Goal: Information Seeking & Learning: Learn about a topic

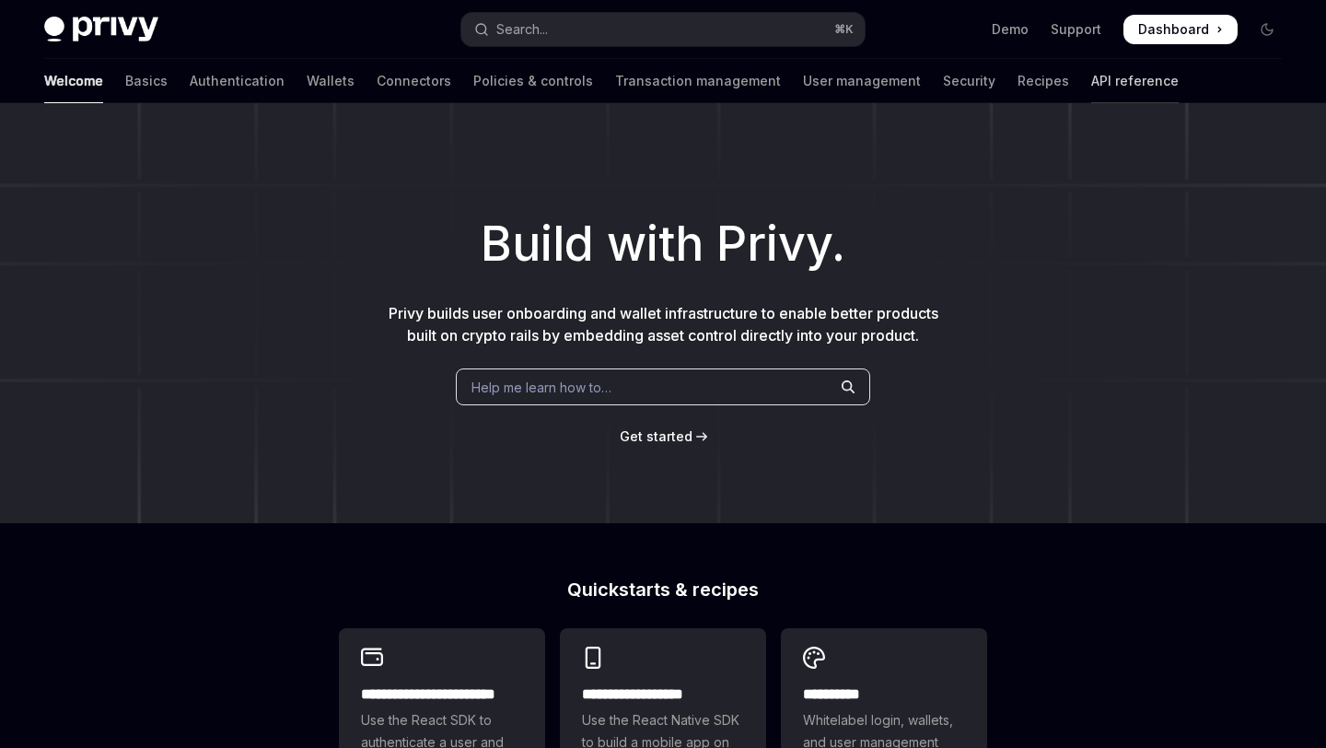
click at [1091, 83] on link "API reference" at bounding box center [1134, 81] width 87 height 44
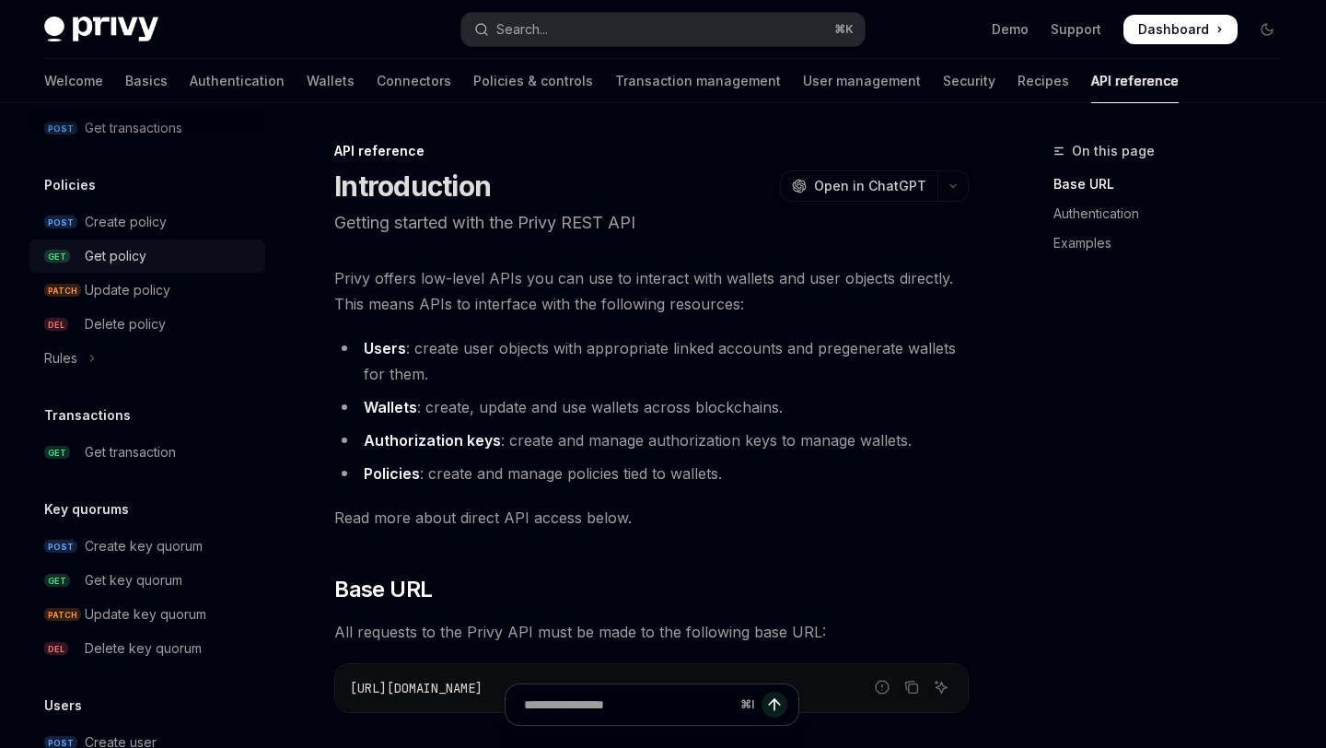
scroll to position [976, 0]
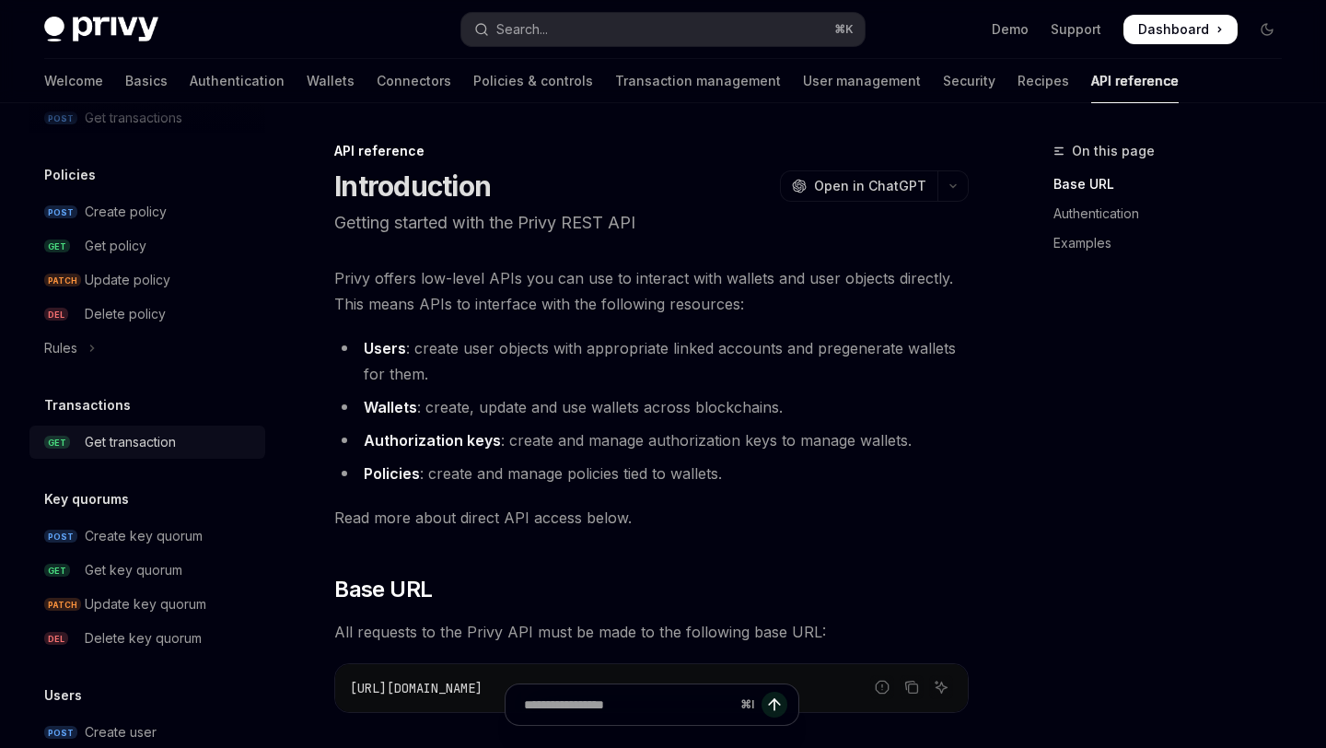
click at [165, 446] on div "Get transaction" at bounding box center [130, 442] width 91 height 22
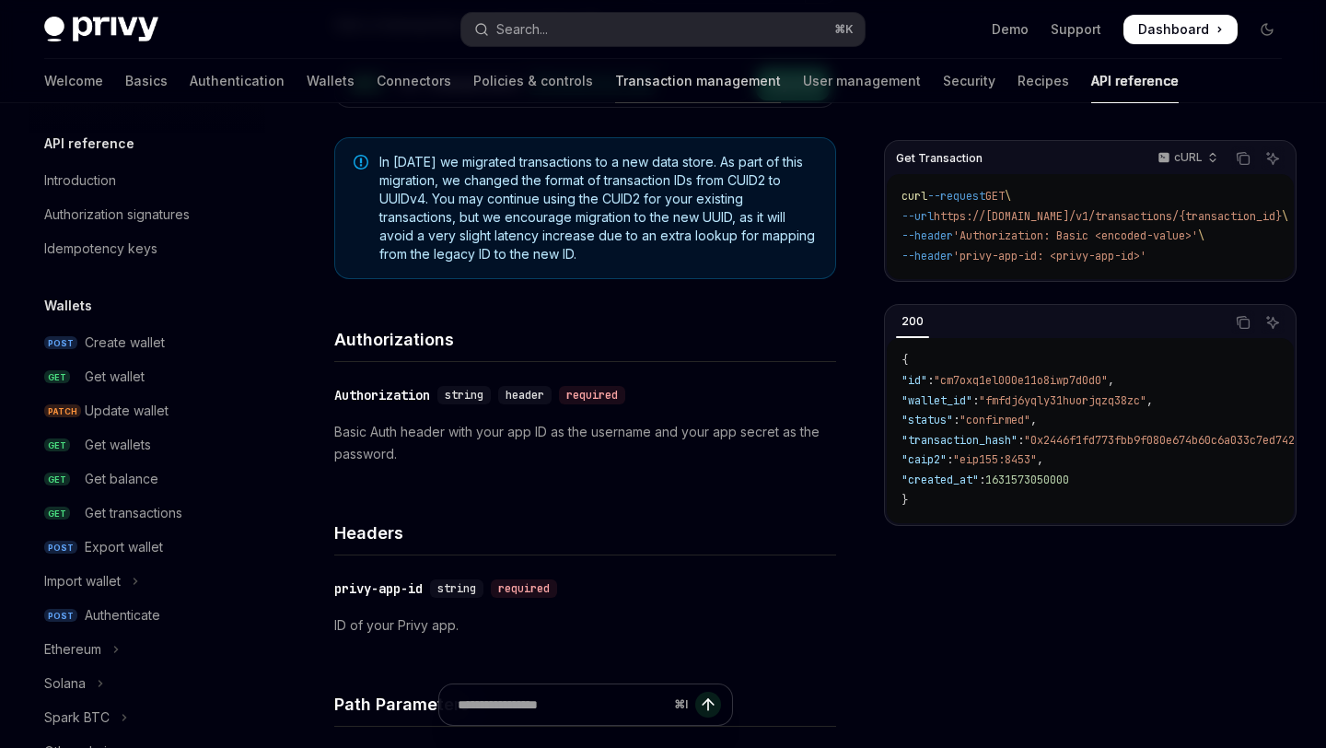
click at [615, 87] on link "Transaction management" at bounding box center [698, 81] width 166 height 44
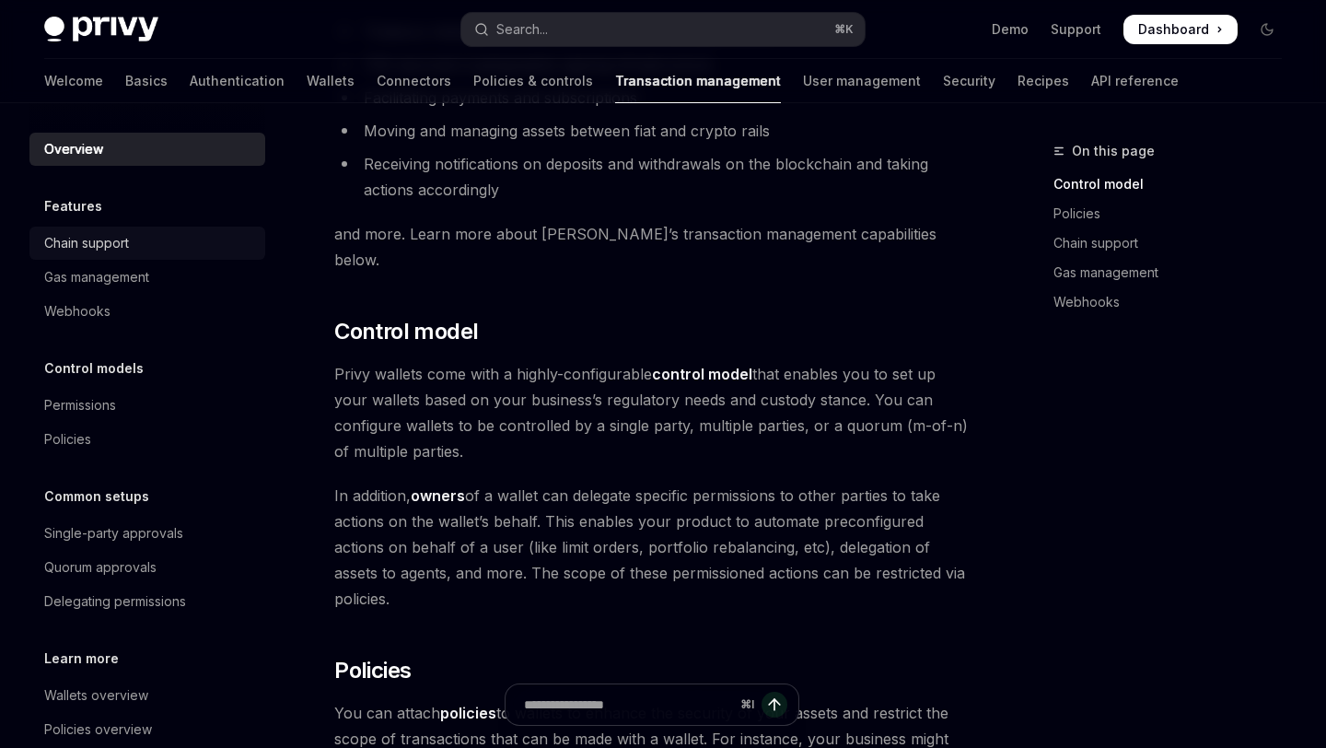
click at [165, 249] on div "Chain support" at bounding box center [149, 243] width 210 height 22
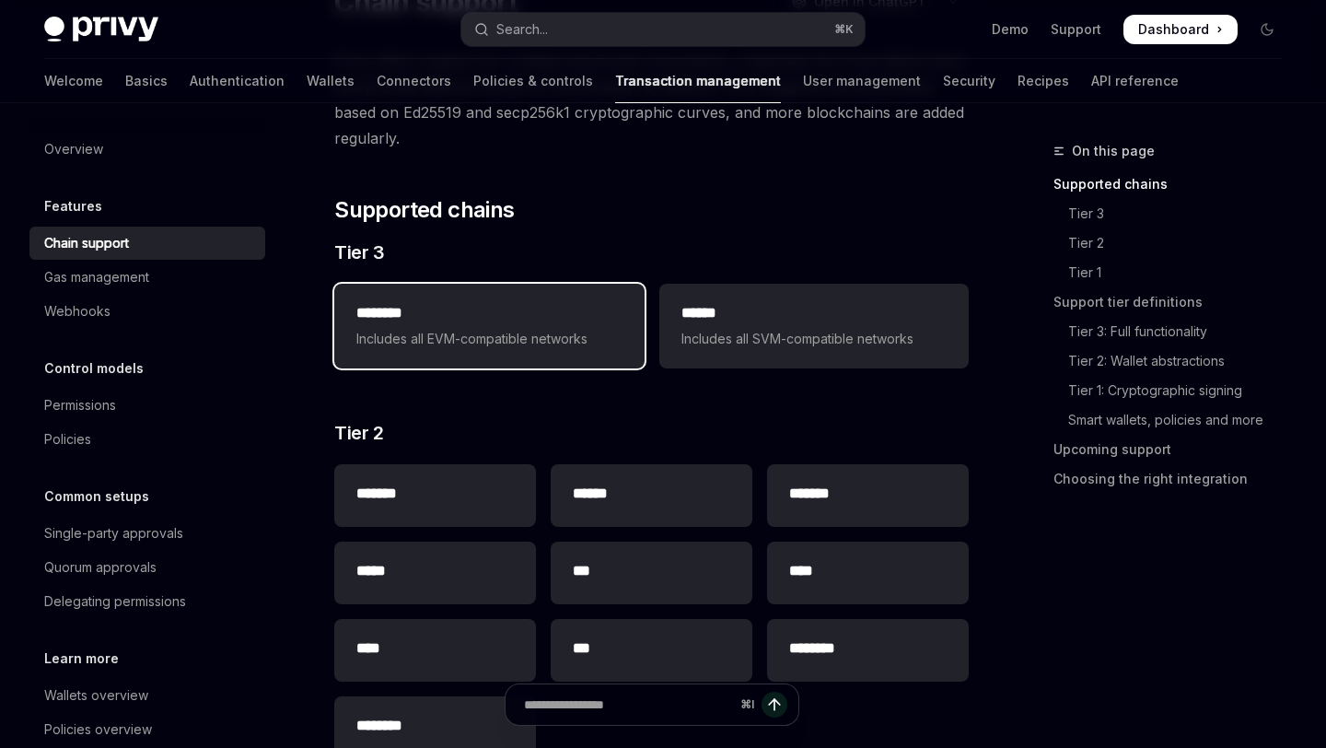
scroll to position [236, 0]
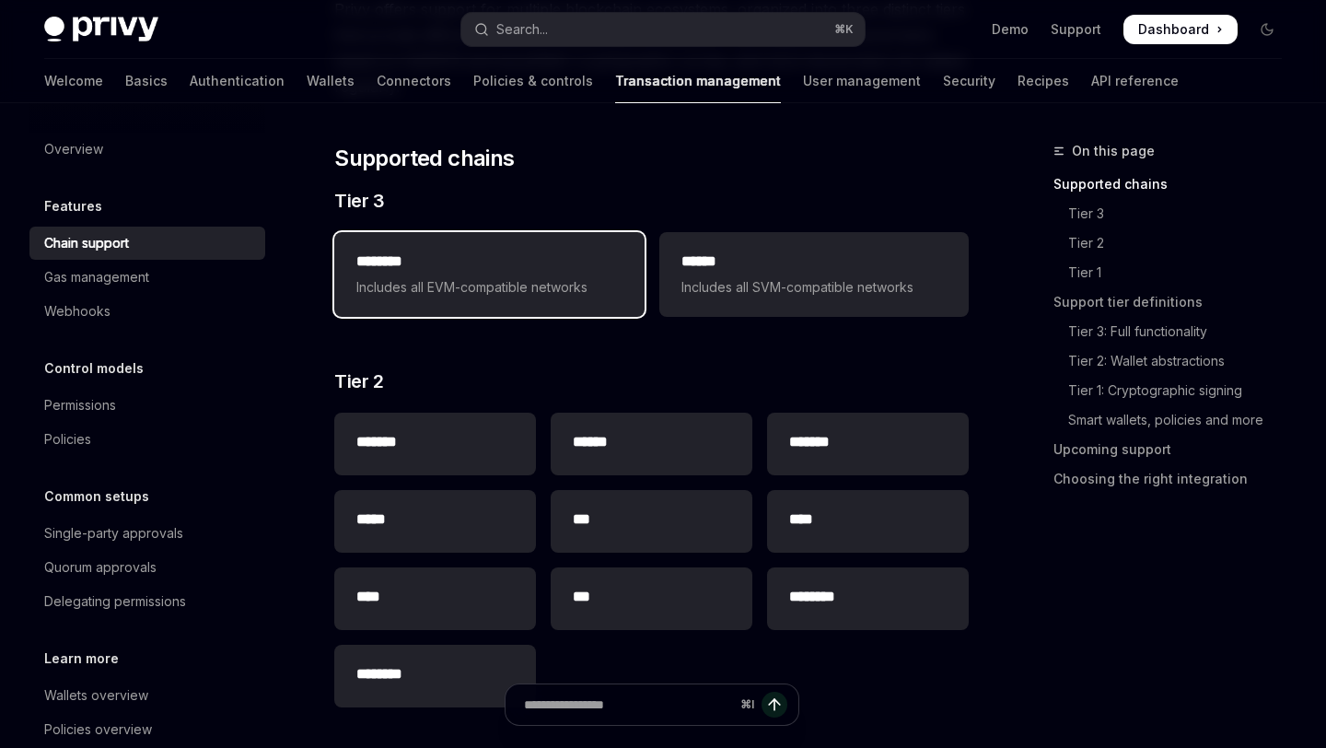
click at [495, 287] on span "Includes all EVM-compatible networks" at bounding box center [488, 287] width 265 height 22
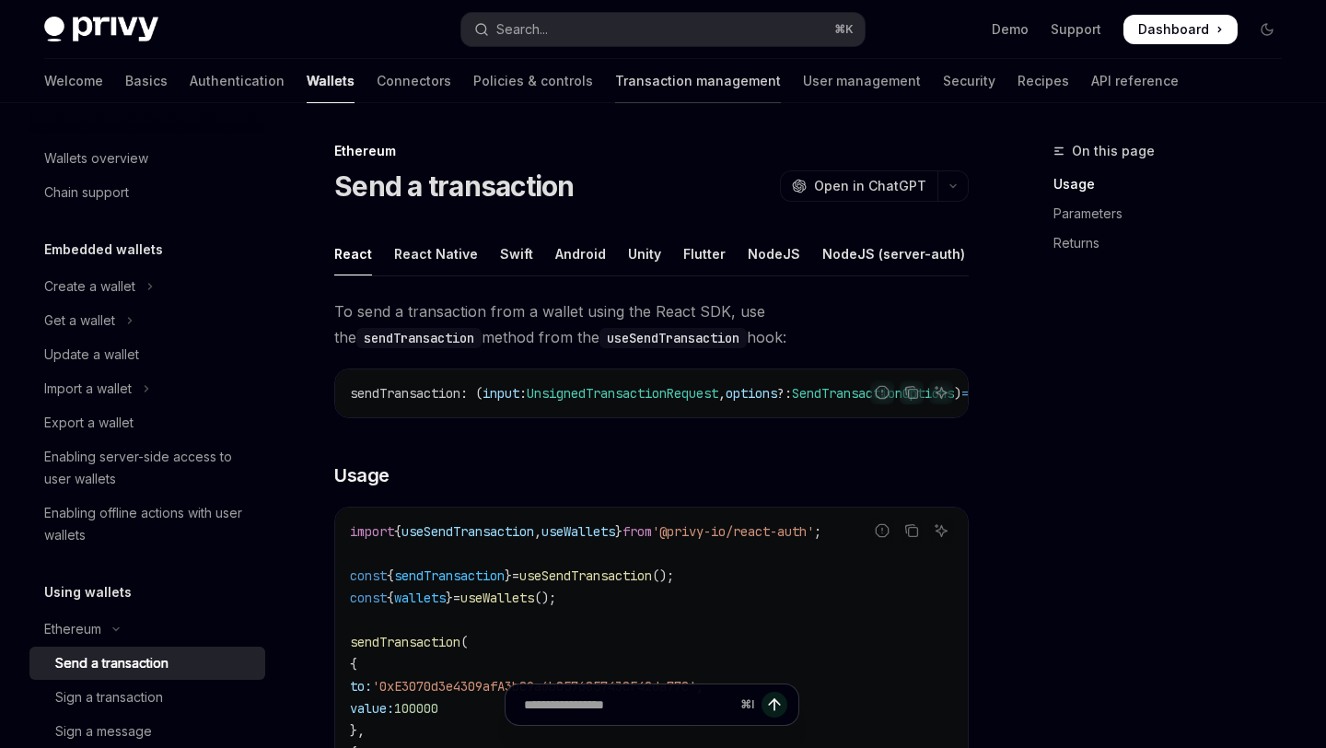
click at [615, 86] on link "Transaction management" at bounding box center [698, 81] width 166 height 44
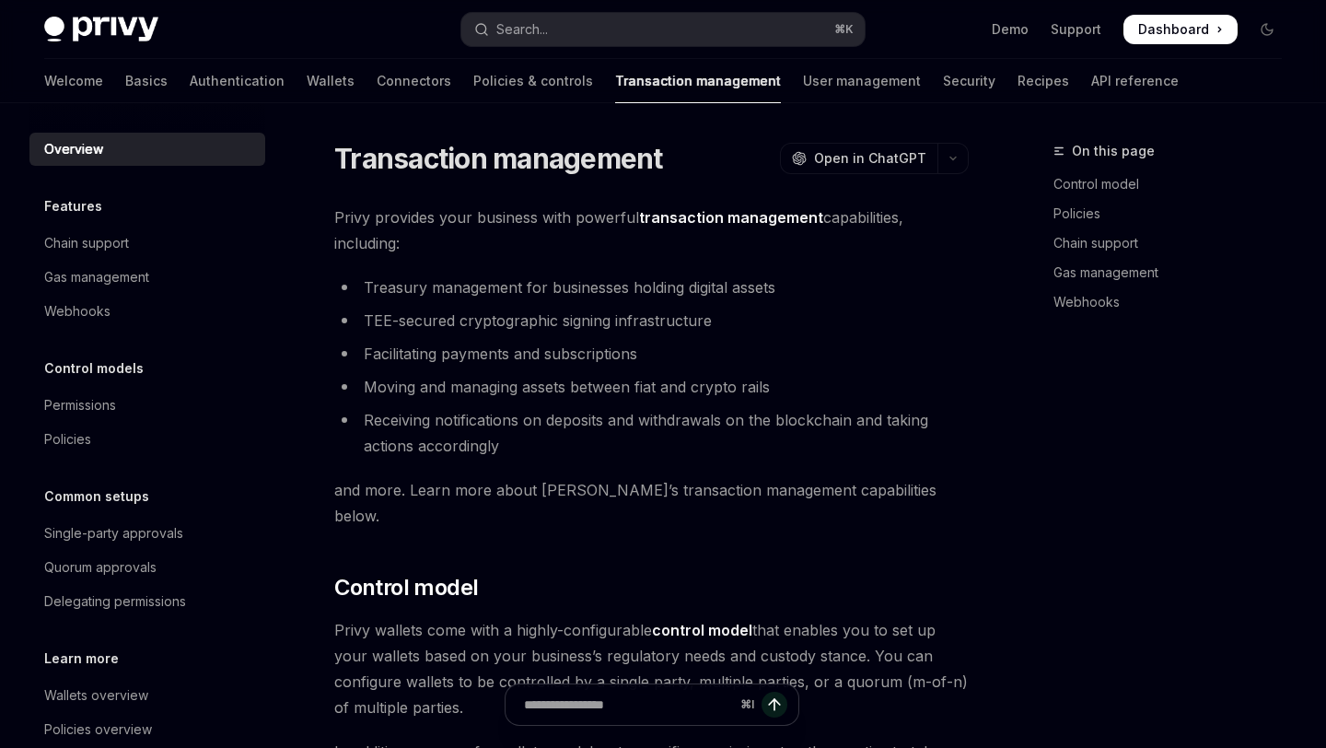
type textarea "*"
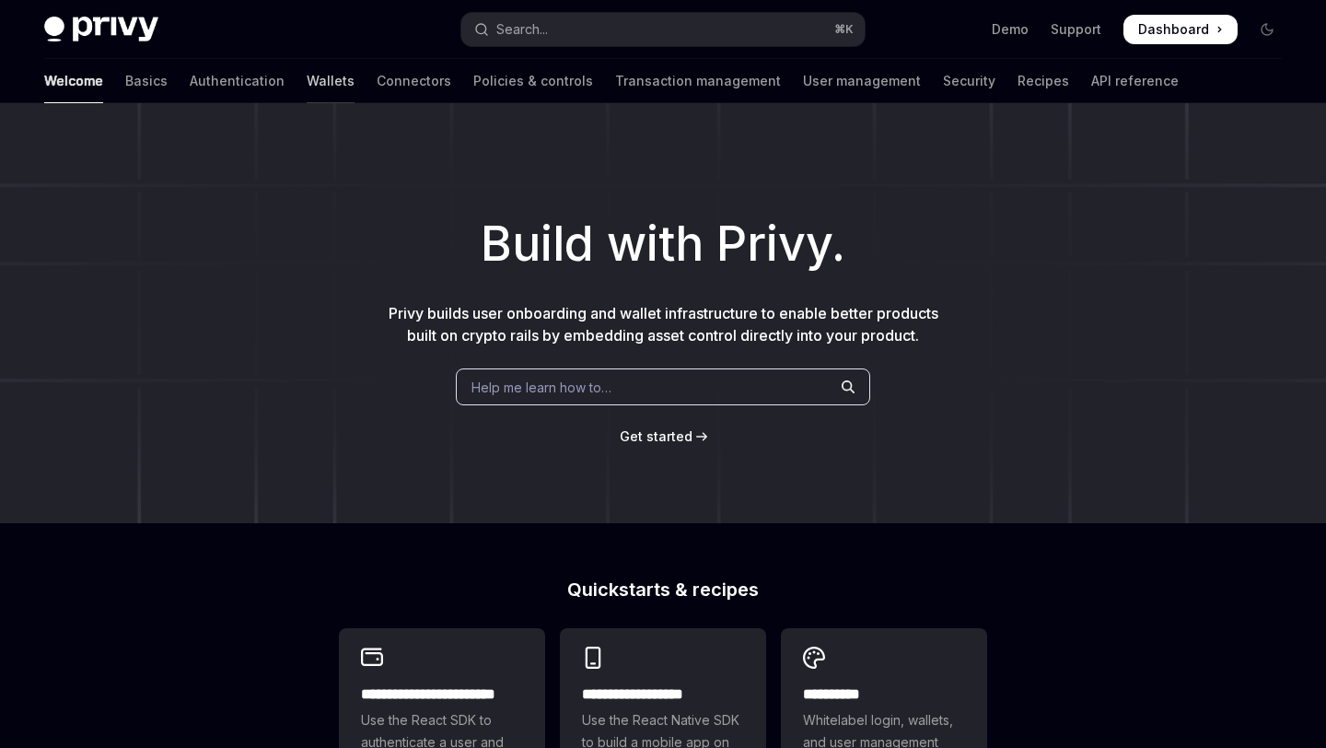
click at [307, 88] on link "Wallets" at bounding box center [331, 81] width 48 height 44
type textarea "*"
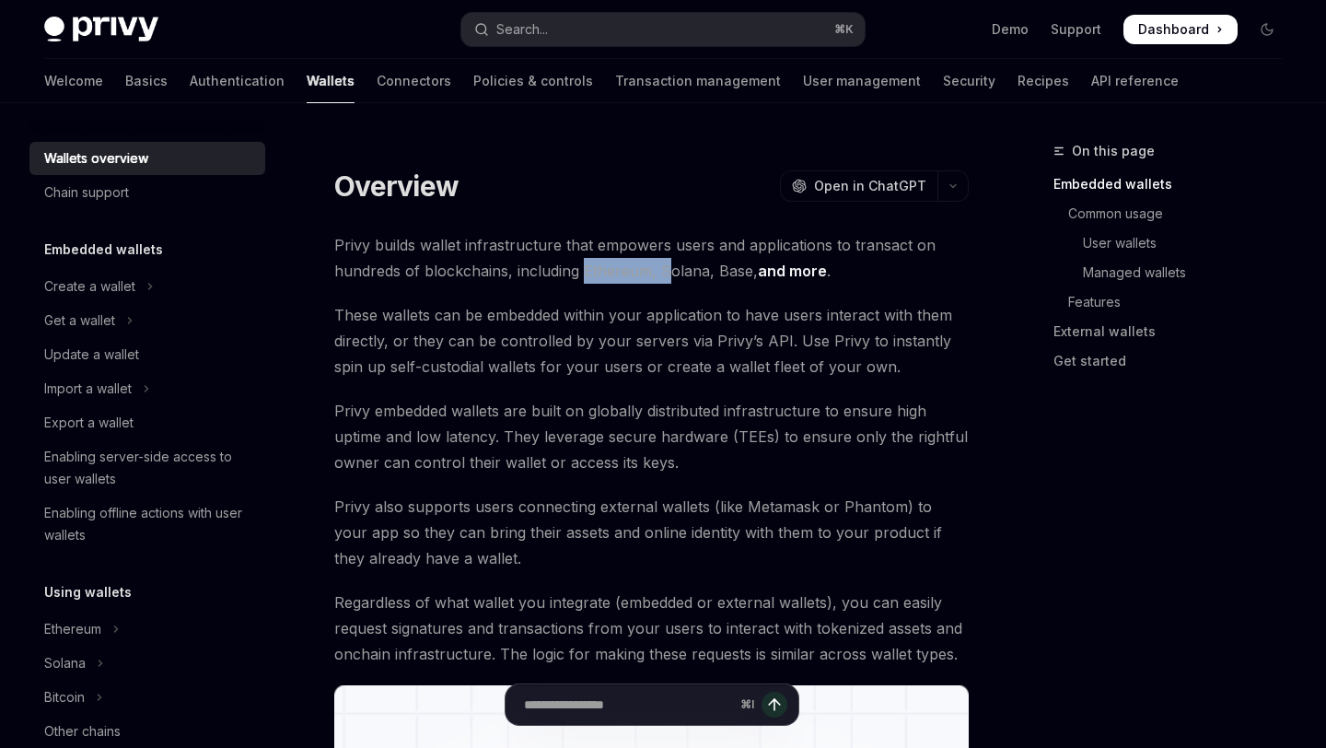
drag, startPoint x: 581, startPoint y: 271, endPoint x: 663, endPoint y: 271, distance: 82.0
click at [663, 271] on span "Privy builds wallet infrastructure that empowers users and applications to tran…" at bounding box center [651, 258] width 635 height 52
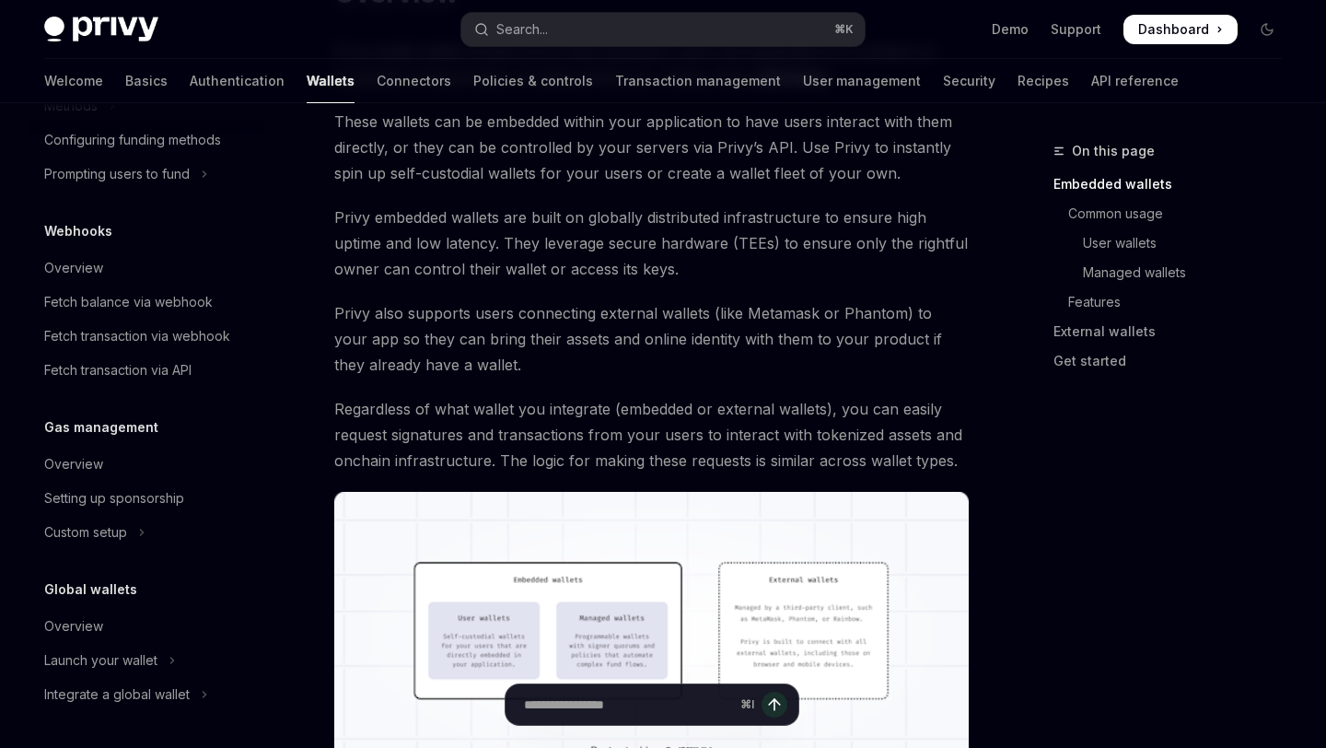
scroll to position [166, 0]
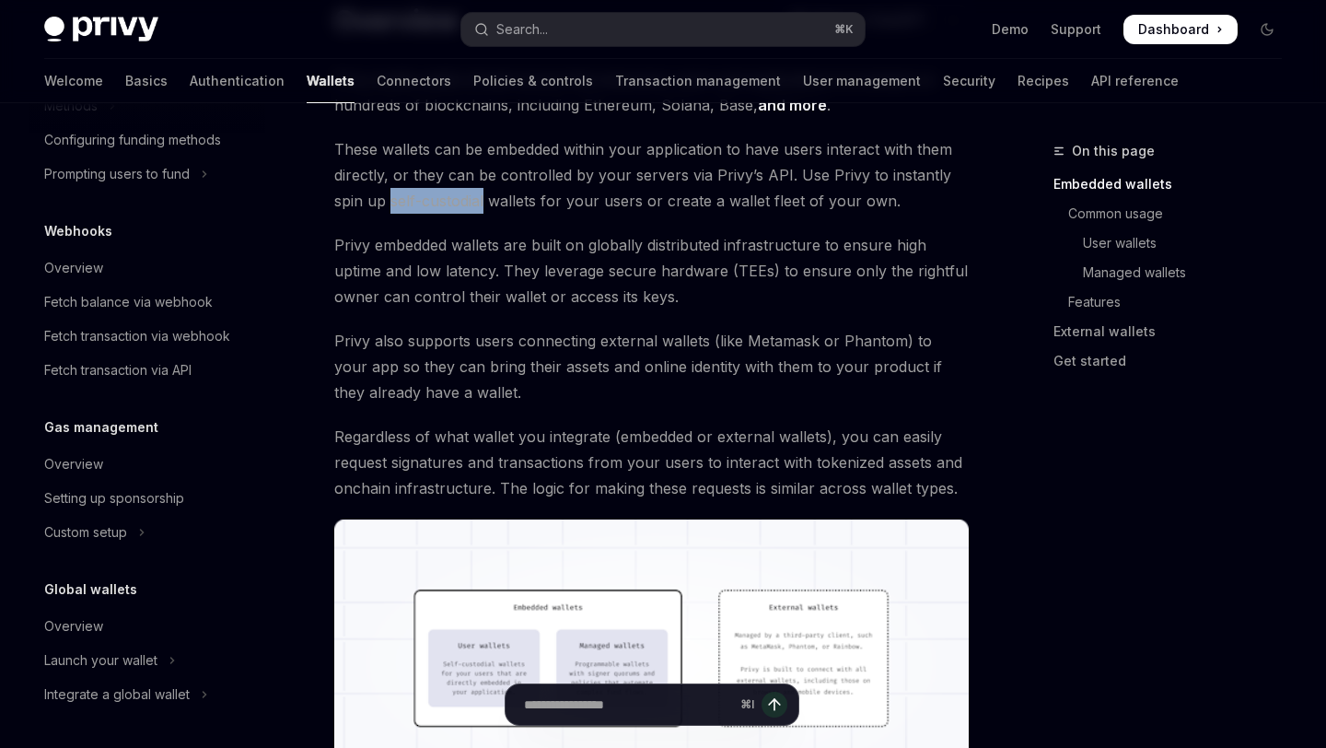
drag, startPoint x: 391, startPoint y: 203, endPoint x: 485, endPoint y: 203, distance: 93.9
click at [485, 203] on span "These wallets can be embedded within your application to have users interact wi…" at bounding box center [651, 174] width 635 height 77
click at [506, 205] on span "These wallets can be embedded within your application to have users interact wi…" at bounding box center [651, 174] width 635 height 77
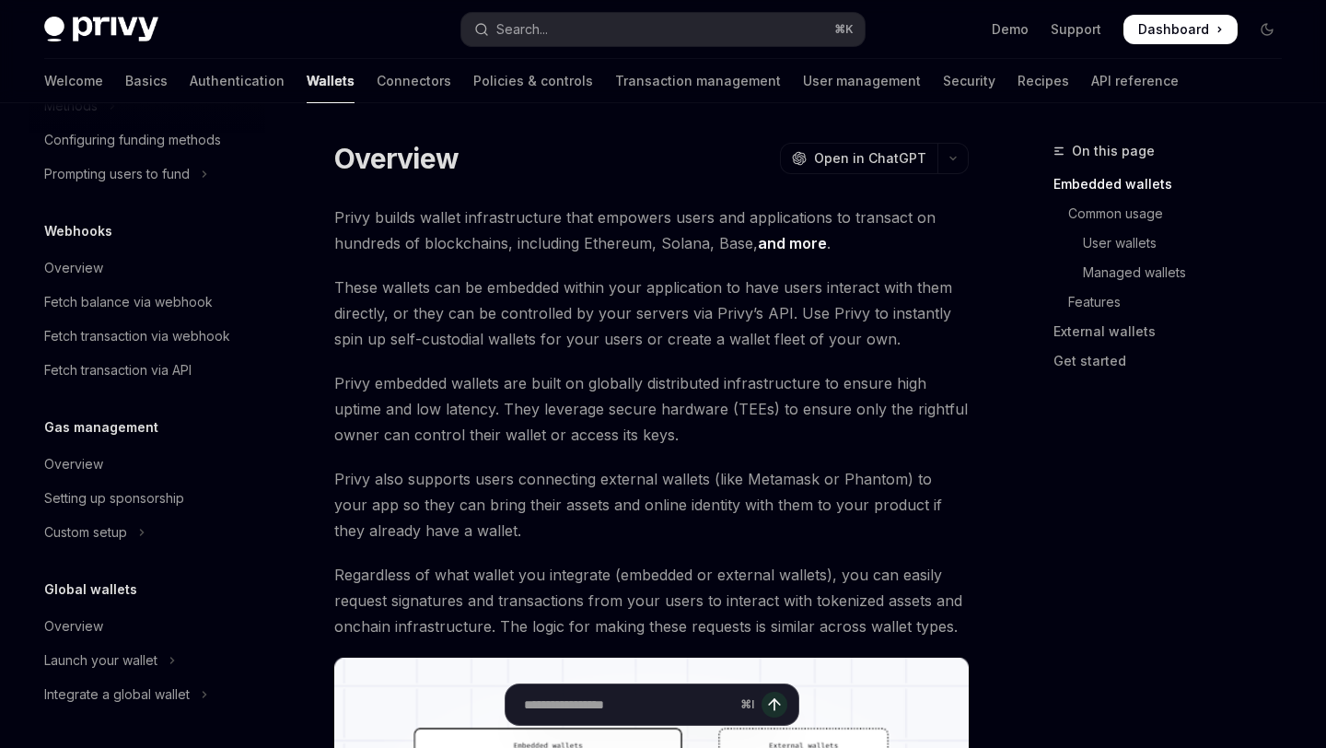
scroll to position [0, 0]
